Goal: Browse casually

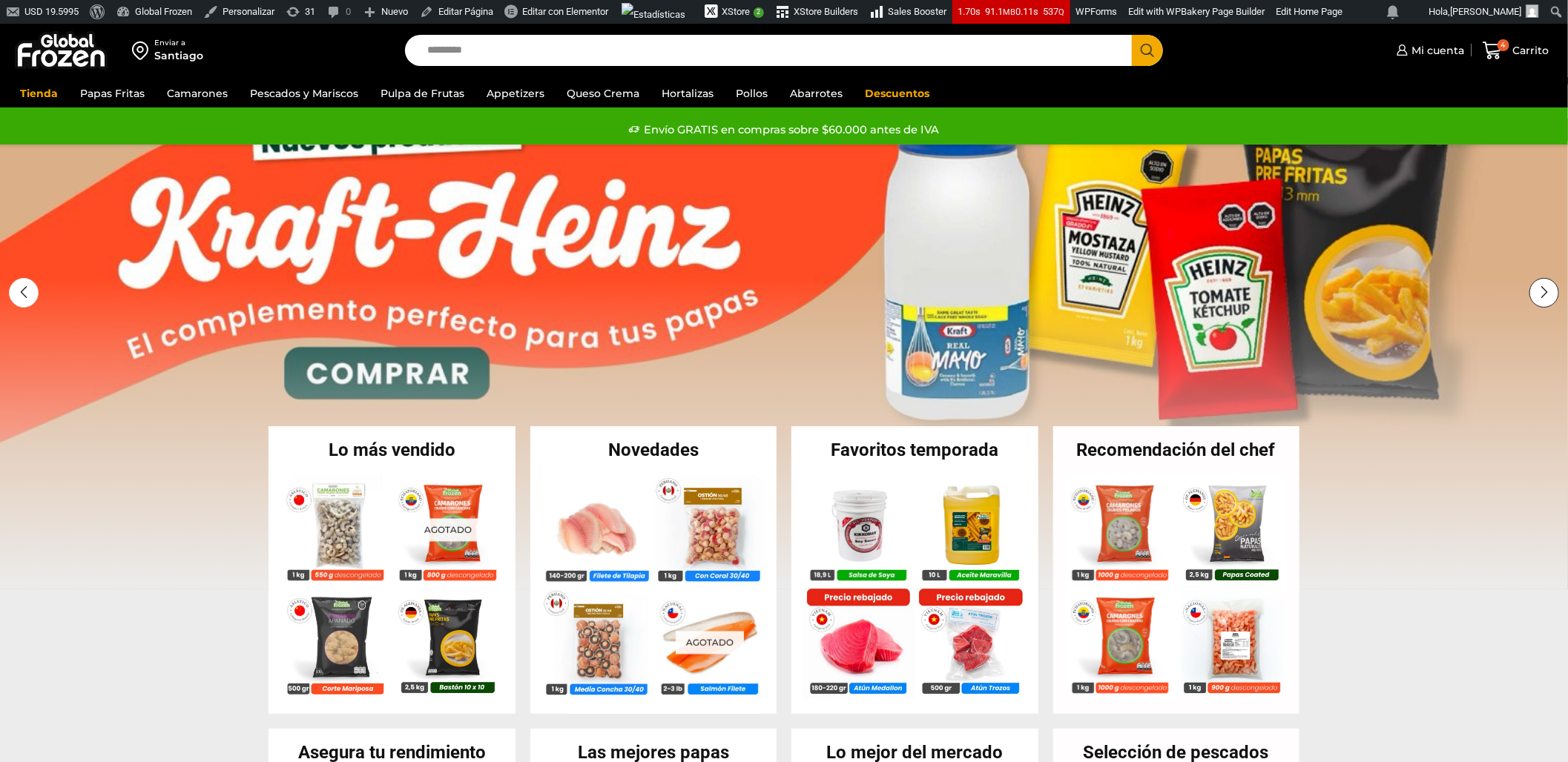
click at [1541, 294] on div "Next slide" at bounding box center [1545, 293] width 30 height 30
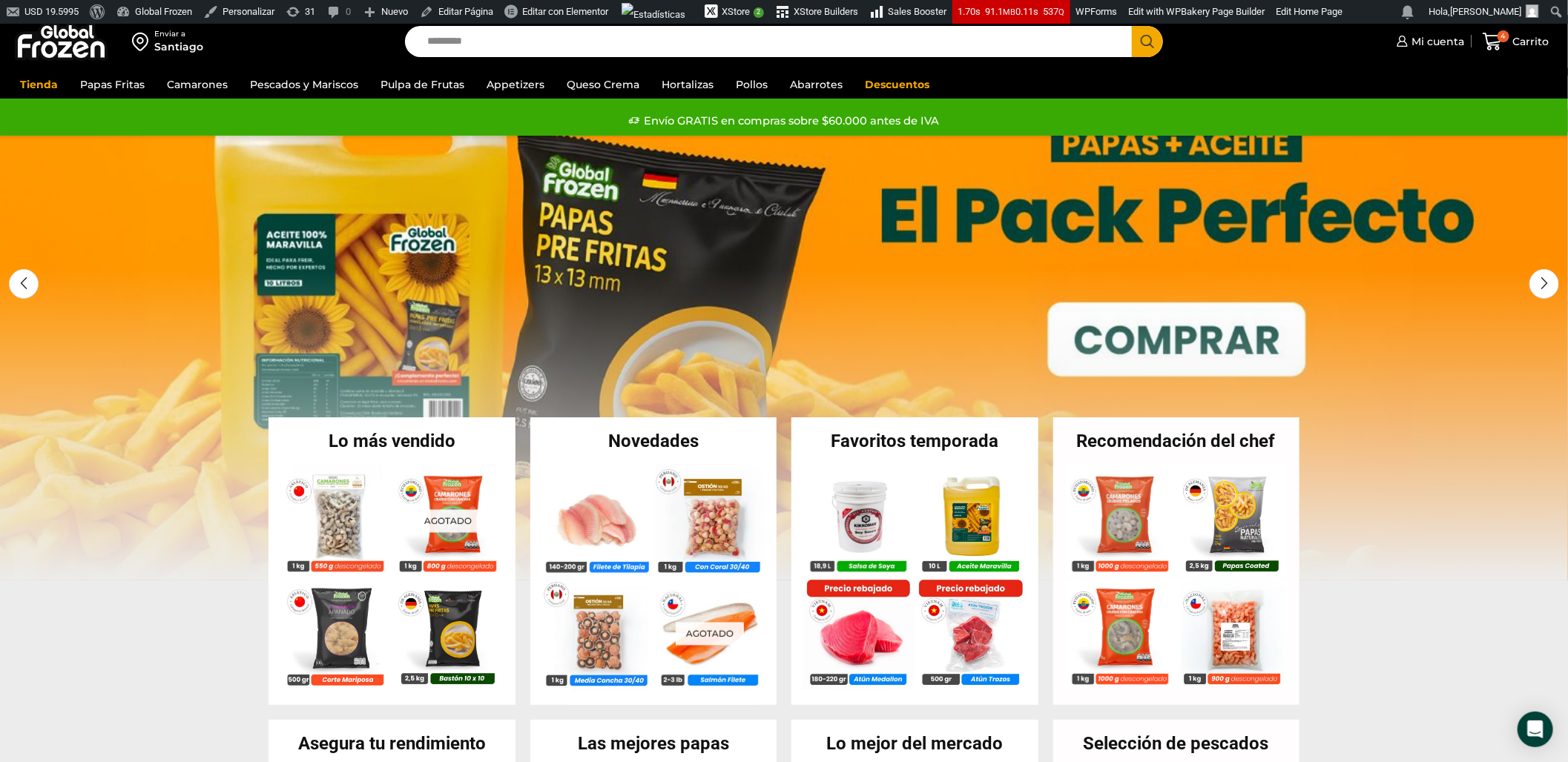
scroll to position [6, 0]
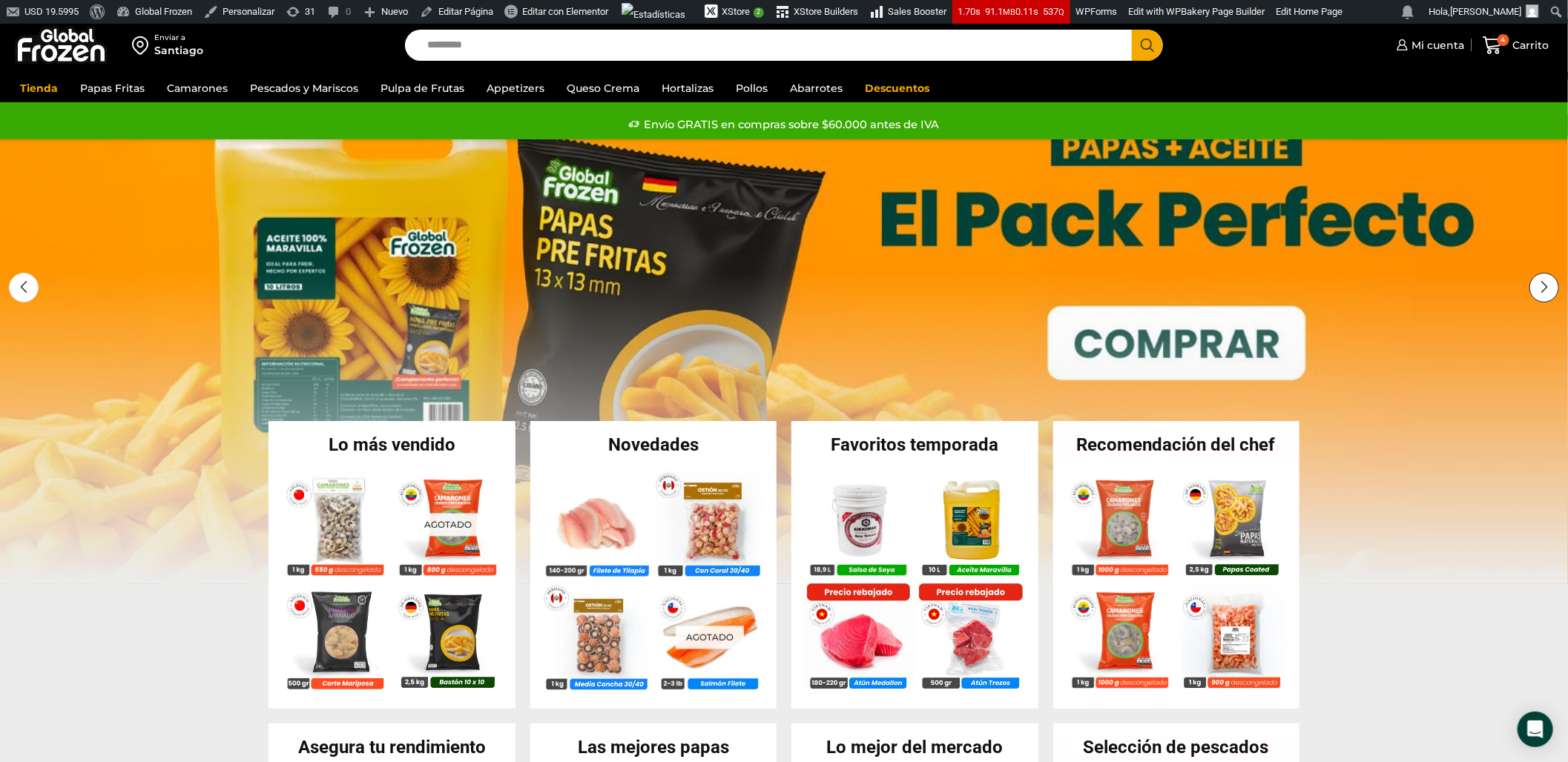
click at [1552, 282] on div "Next slide" at bounding box center [1545, 288] width 30 height 30
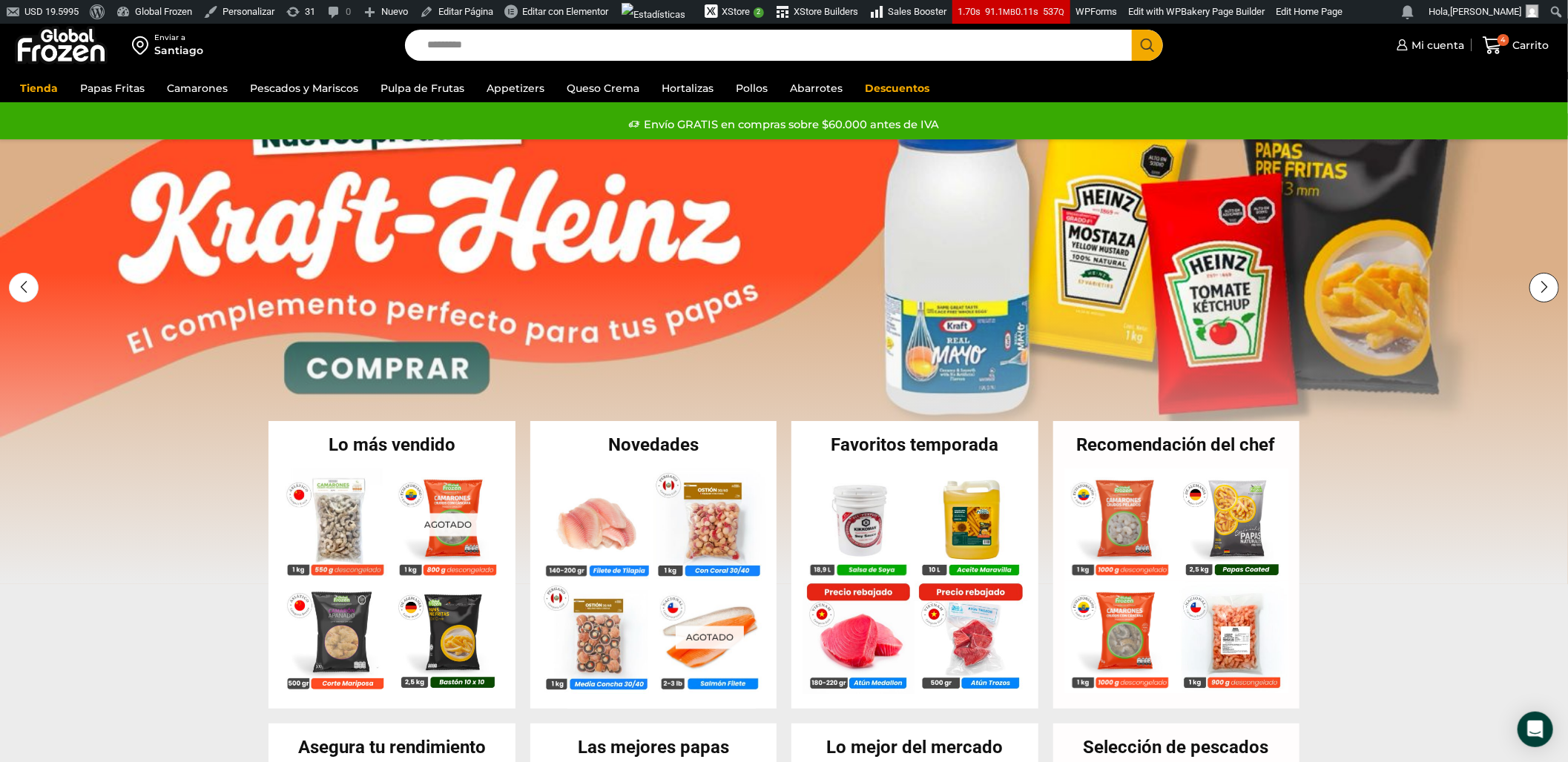
click at [1552, 282] on div "Next slide" at bounding box center [1545, 288] width 30 height 30
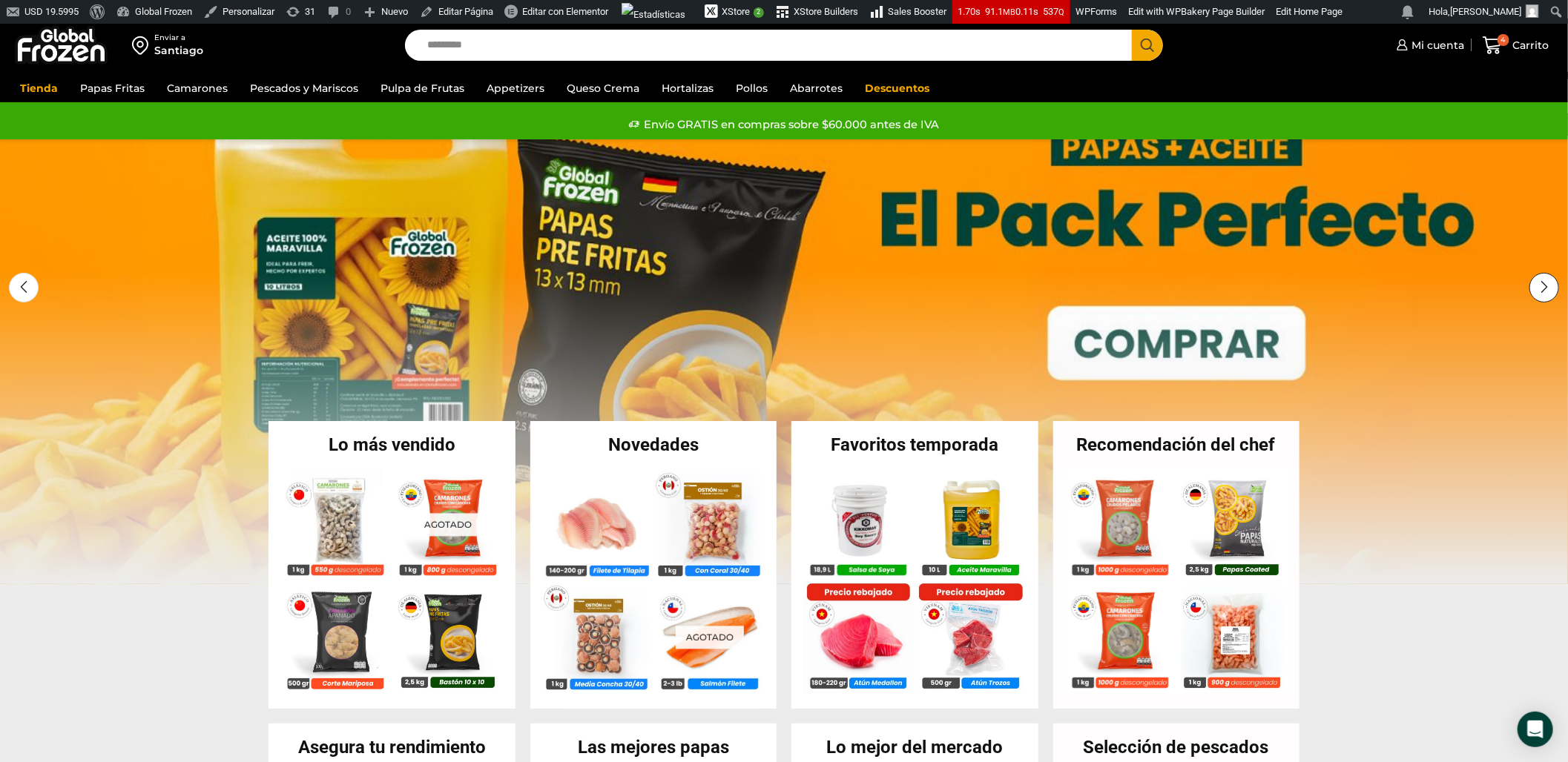
click at [1552, 282] on div "Next slide" at bounding box center [1545, 288] width 30 height 30
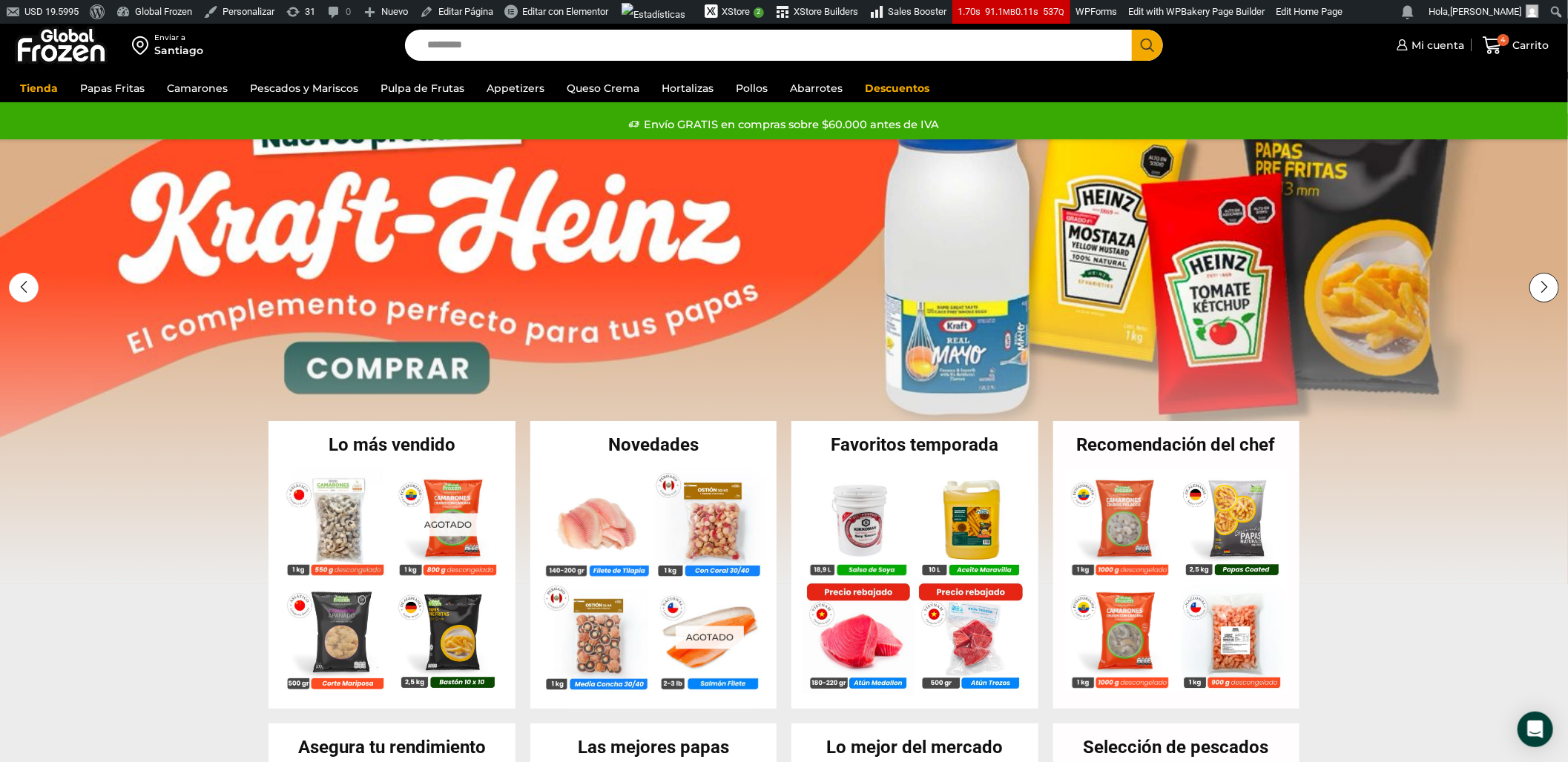
click at [1548, 284] on div "Next slide" at bounding box center [1545, 288] width 30 height 30
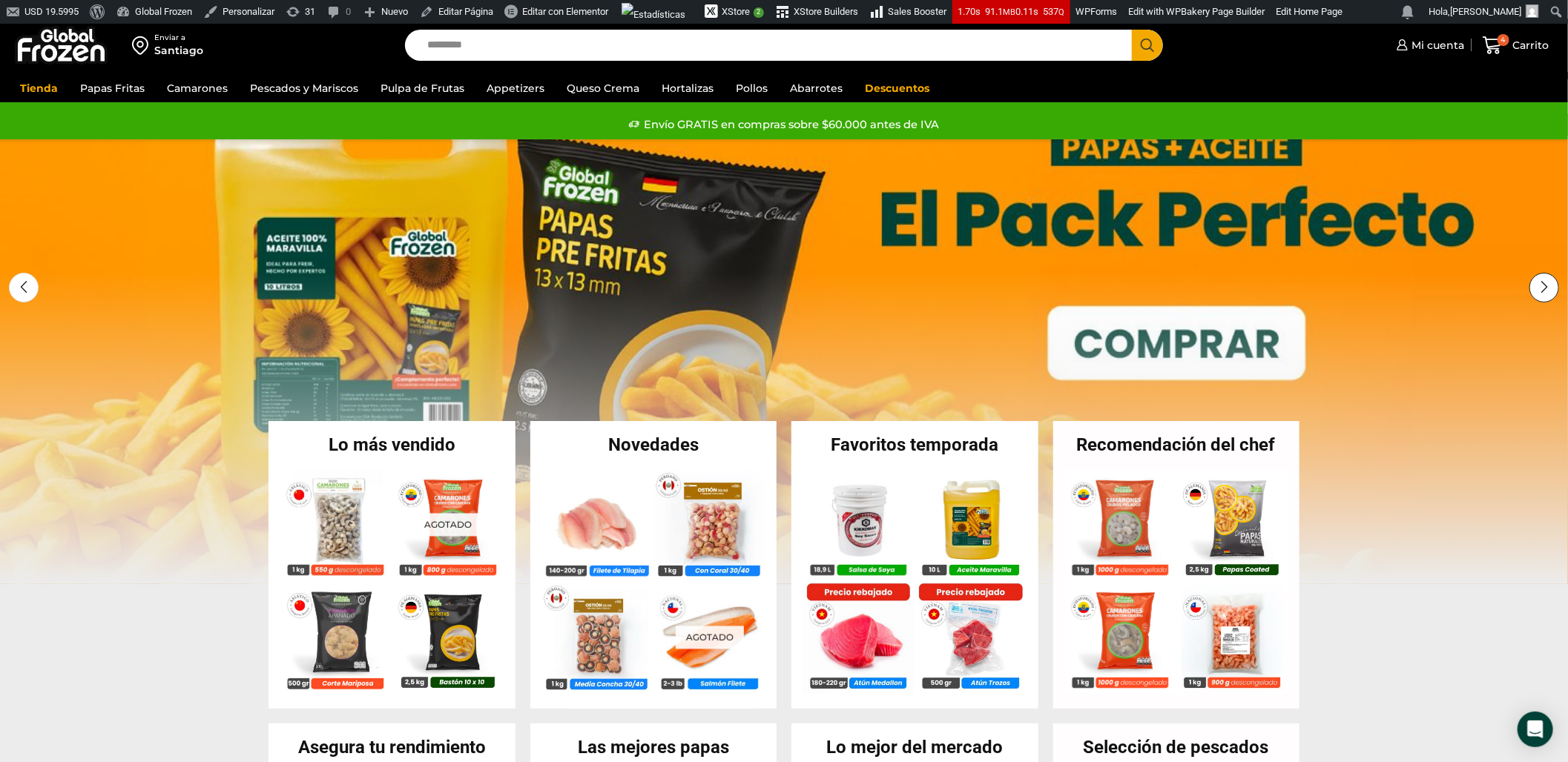
click at [1548, 284] on div "Next slide" at bounding box center [1545, 288] width 30 height 30
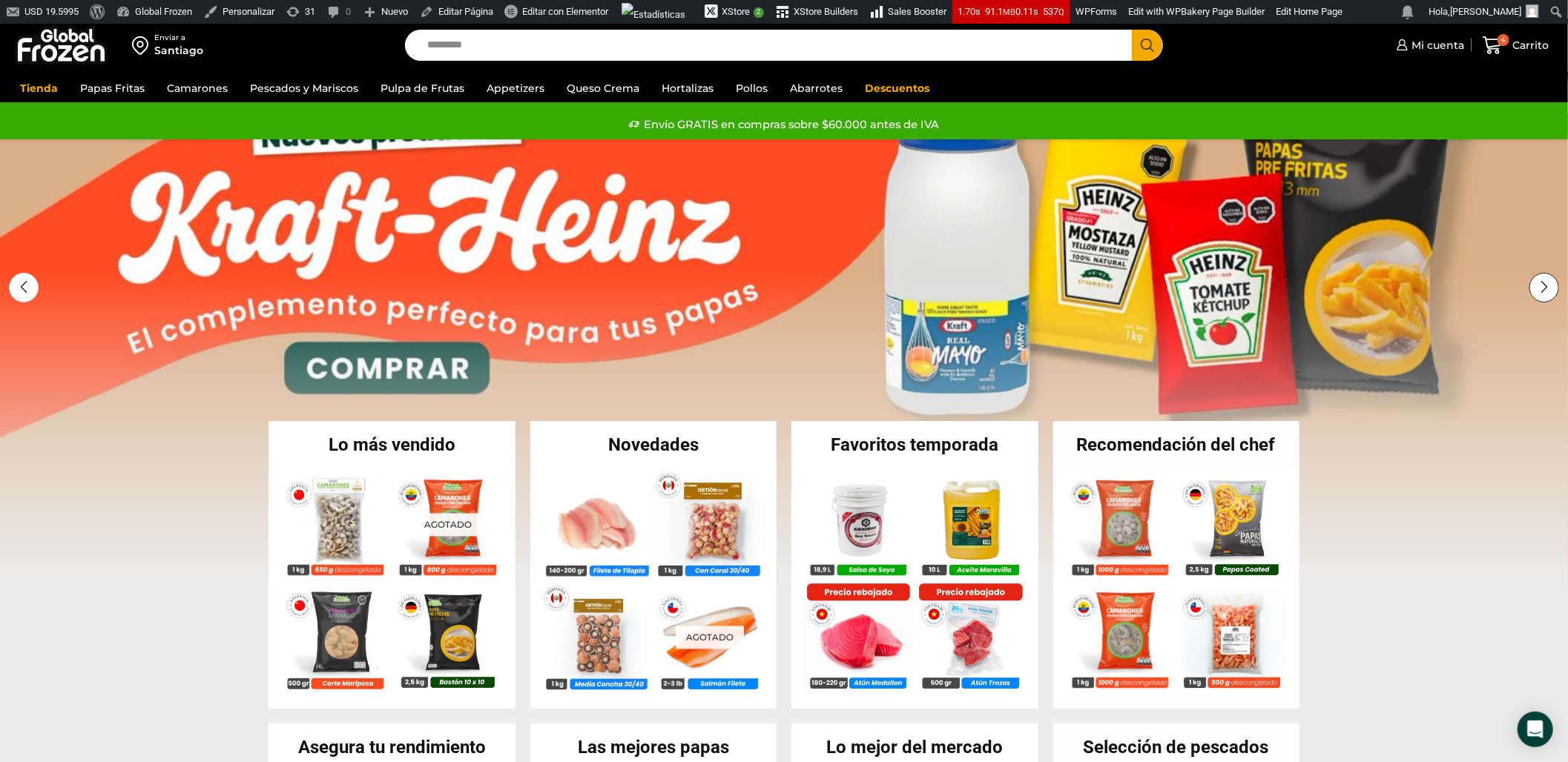
click at [1542, 292] on div "Next slide" at bounding box center [1545, 288] width 30 height 30
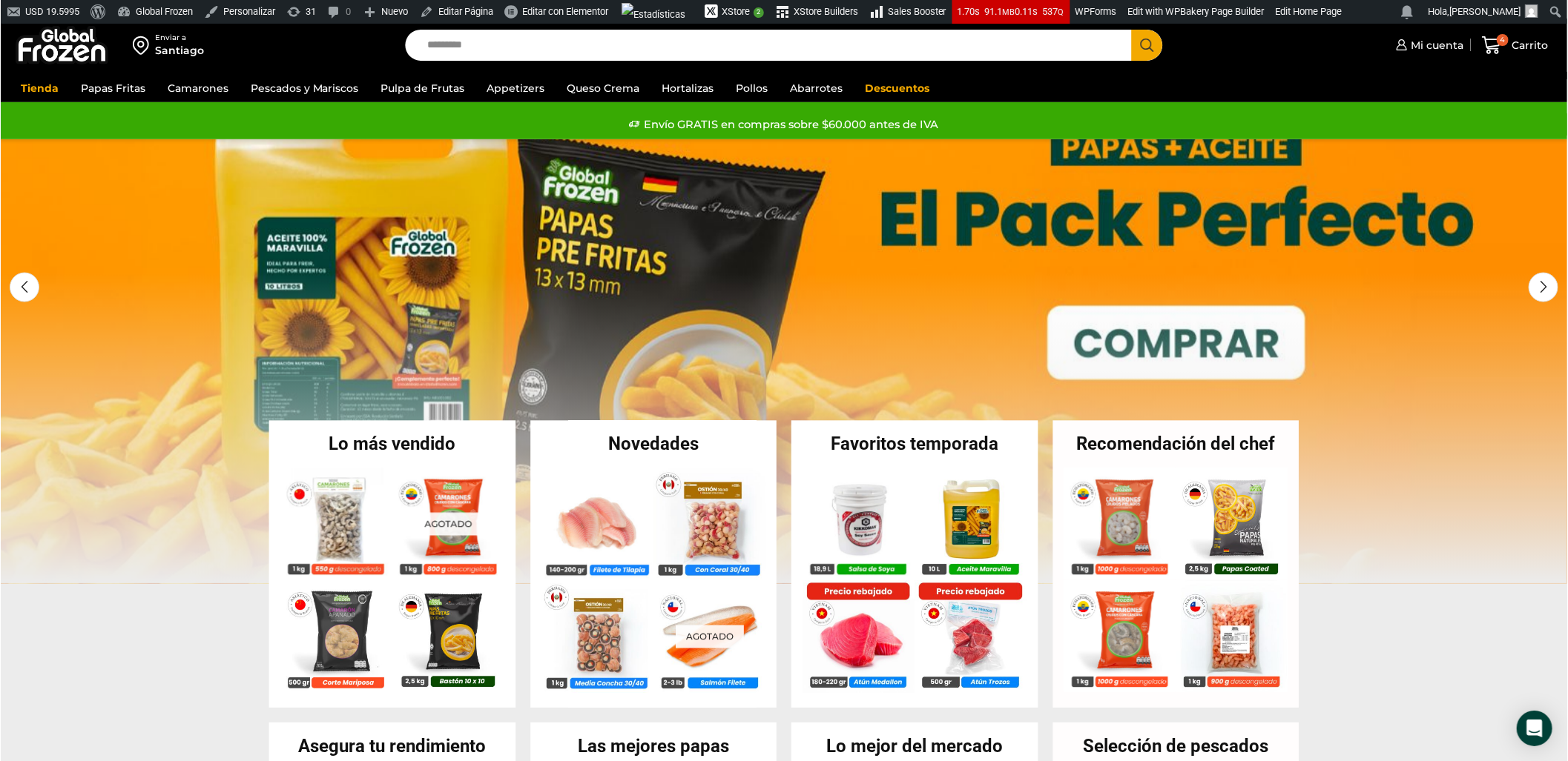
scroll to position [0, 0]
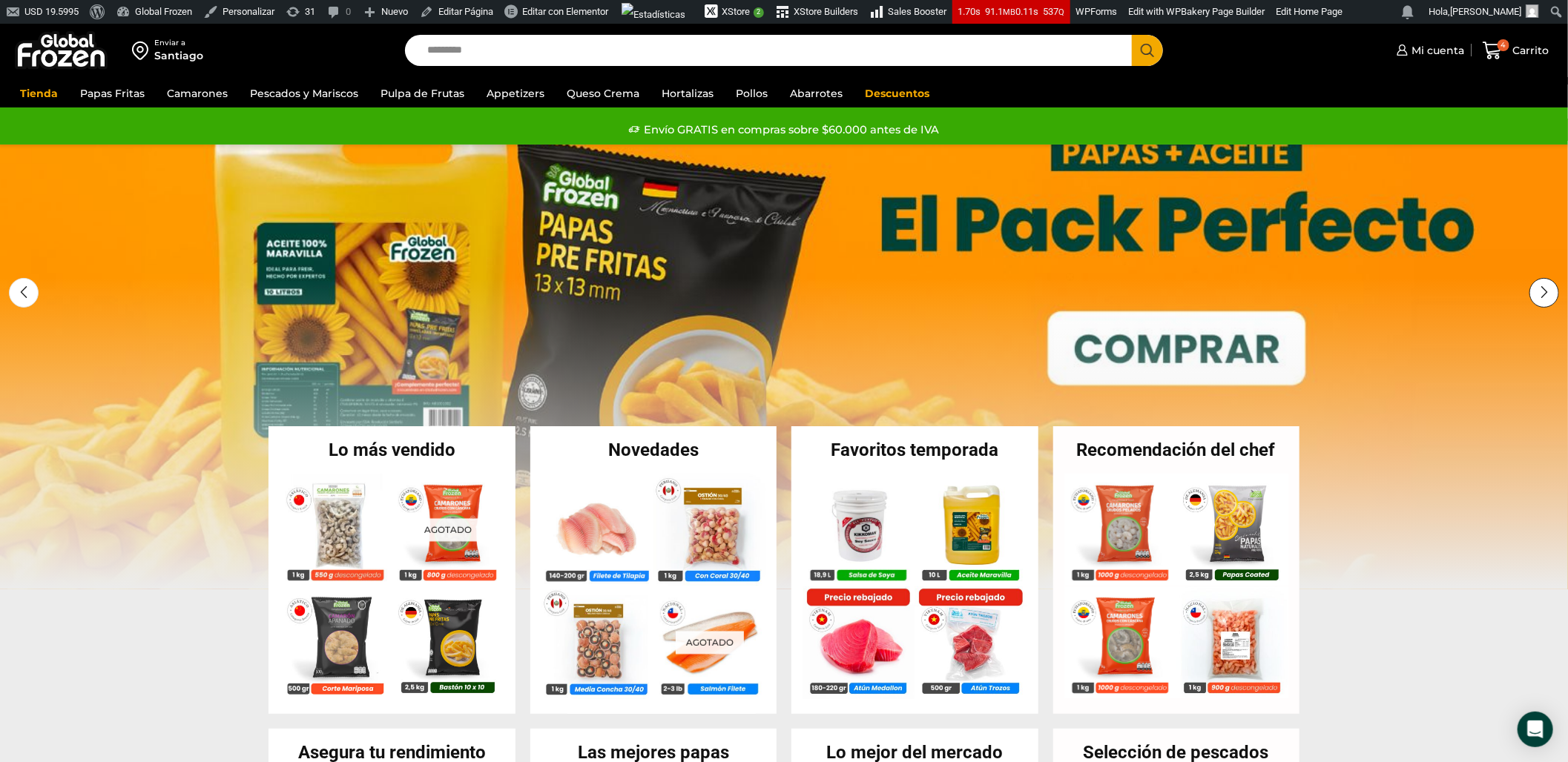
click at [1552, 289] on div "Next slide" at bounding box center [1545, 293] width 30 height 30
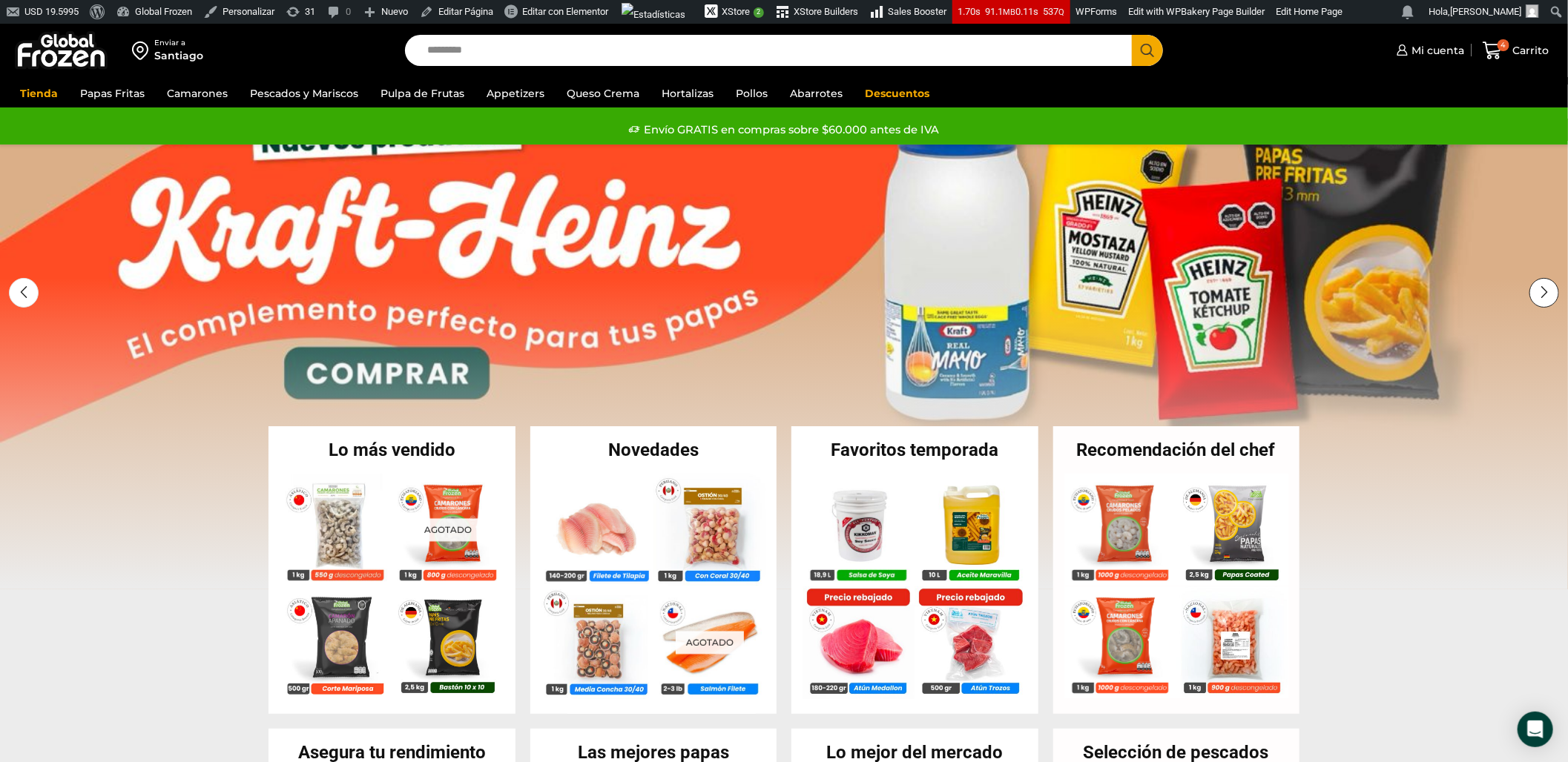
click at [1545, 291] on div "Next slide" at bounding box center [1545, 293] width 30 height 30
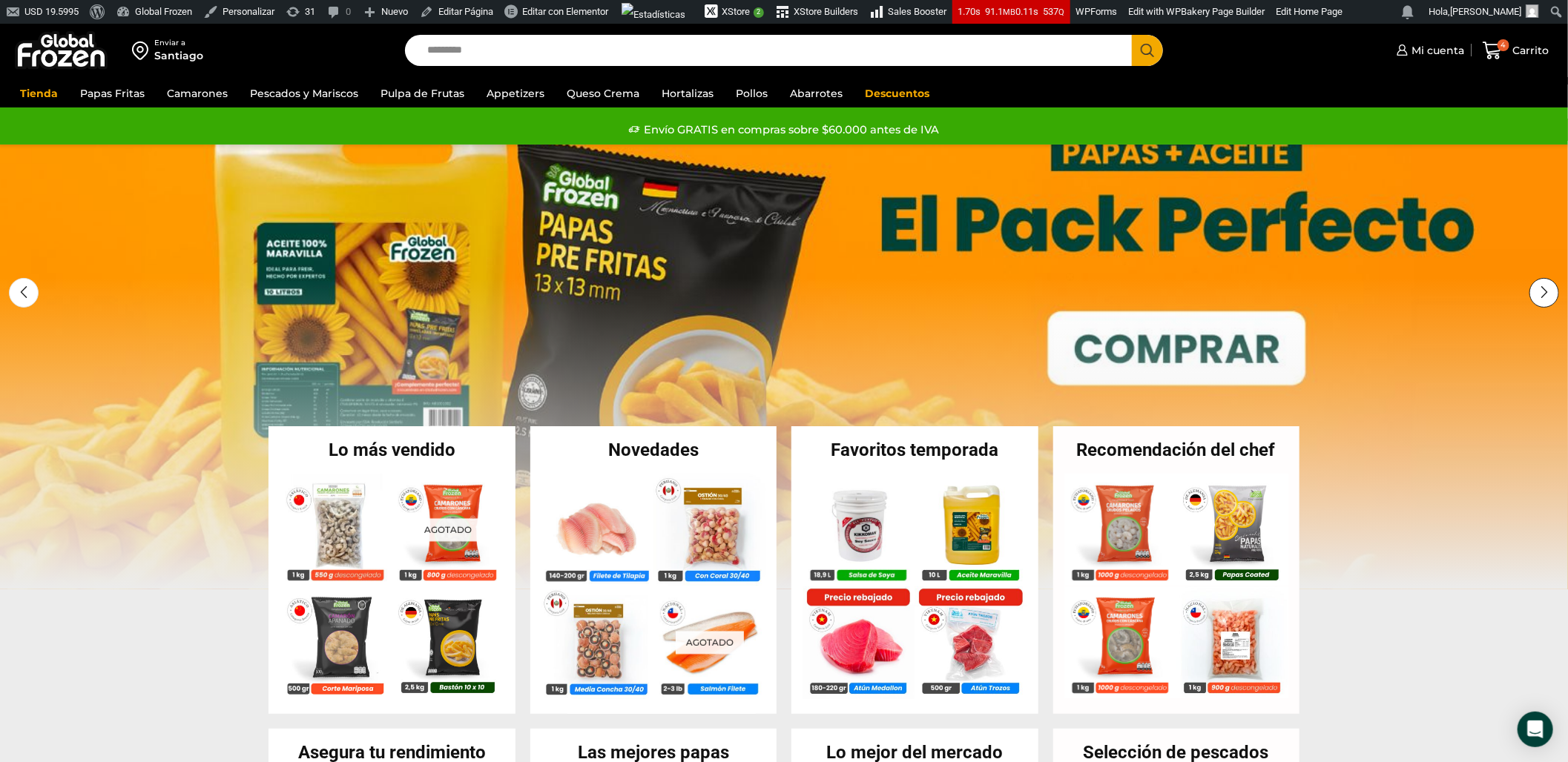
click at [1534, 295] on div "Next slide" at bounding box center [1545, 293] width 30 height 30
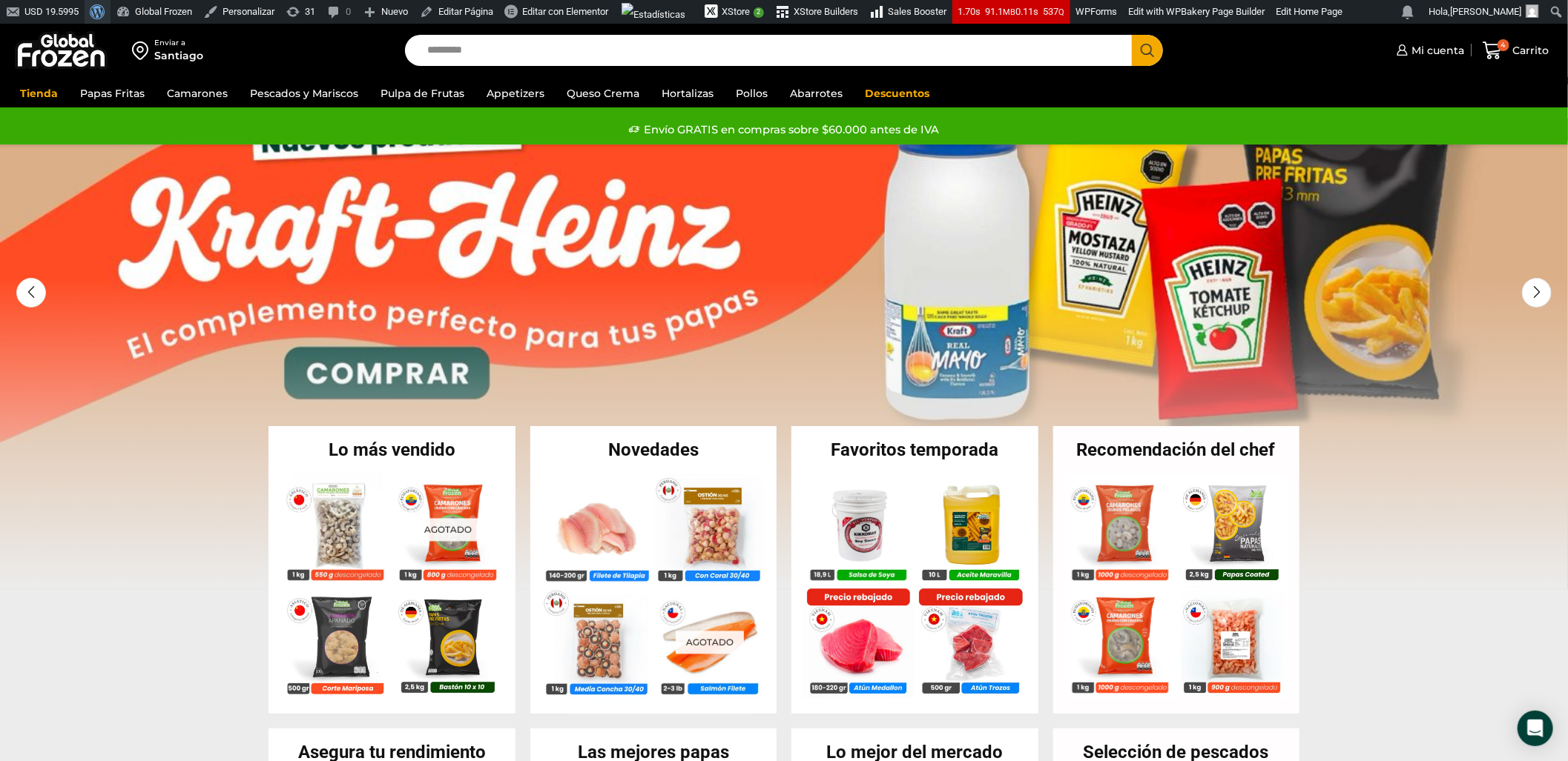
click at [101, 9] on span "Barra de herramientas" at bounding box center [96, 10] width 11 height 21
